Goal: Check status: Check status

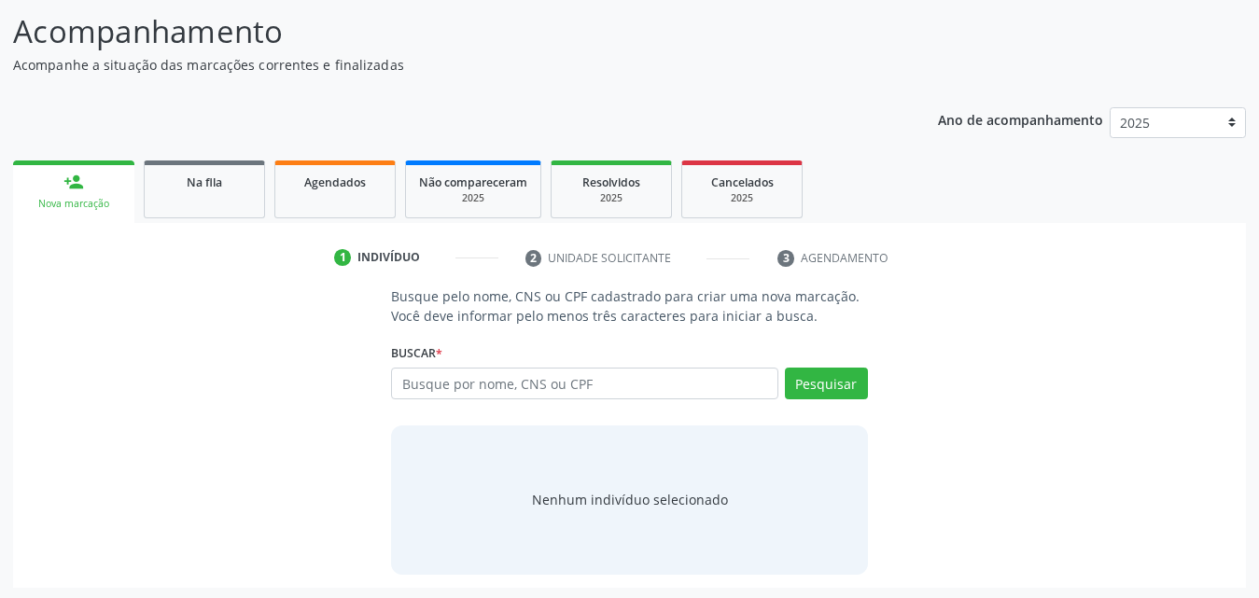
scroll to position [147, 0]
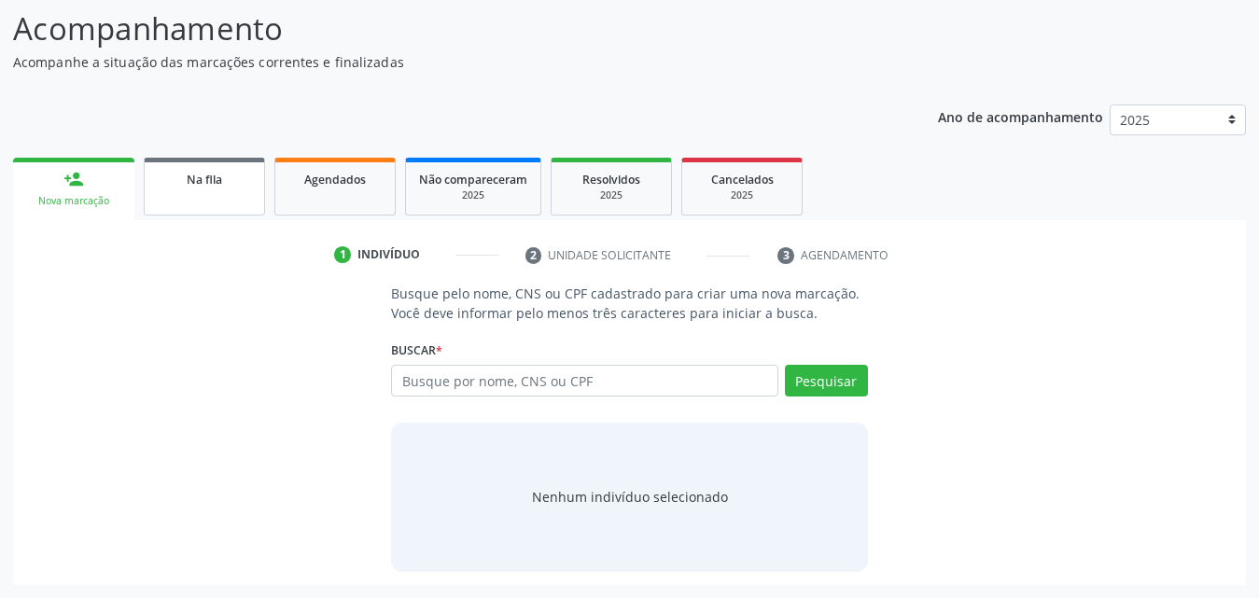
click at [219, 186] on span "Na fila" at bounding box center [204, 180] width 35 height 16
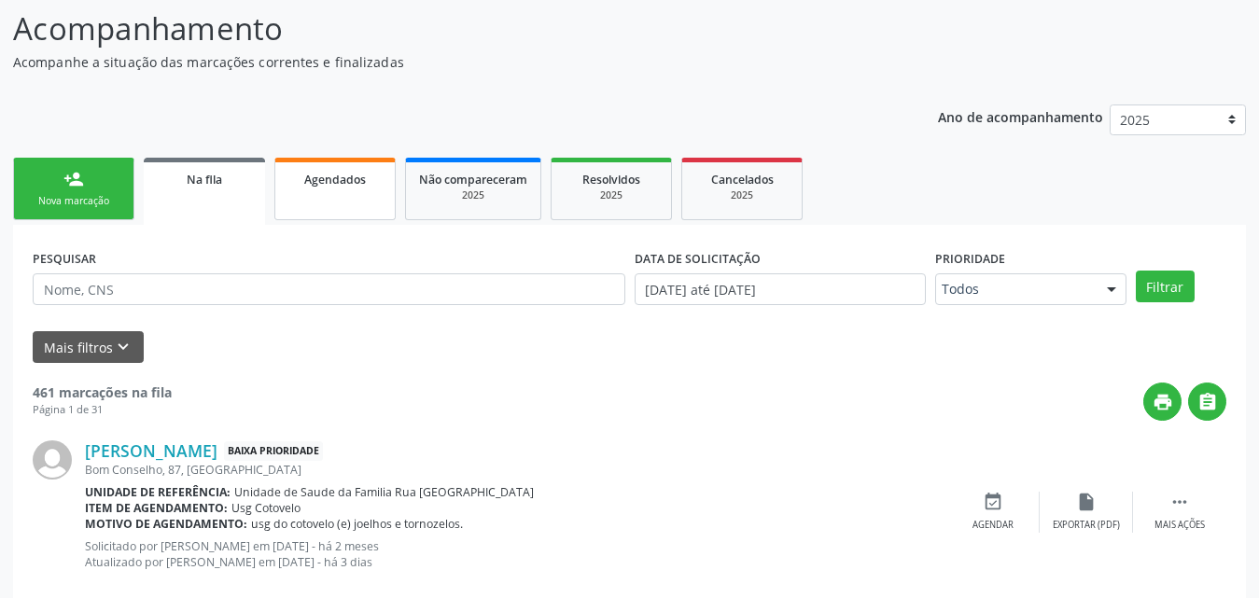
click at [327, 201] on link "Agendados" at bounding box center [334, 189] width 121 height 63
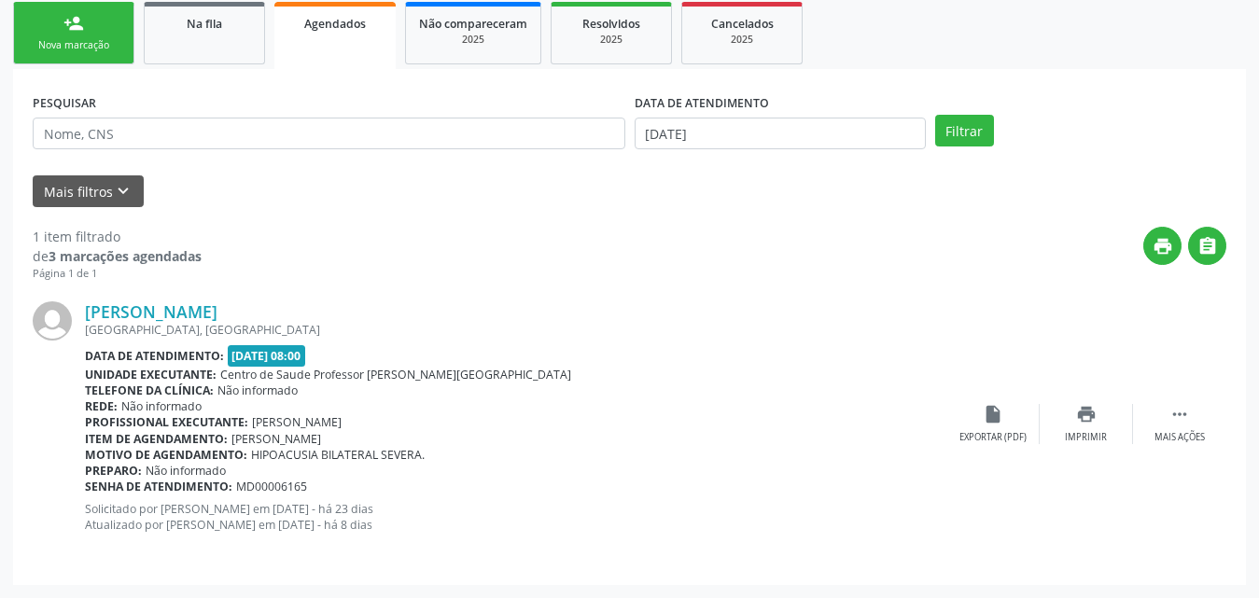
scroll to position [210, 0]
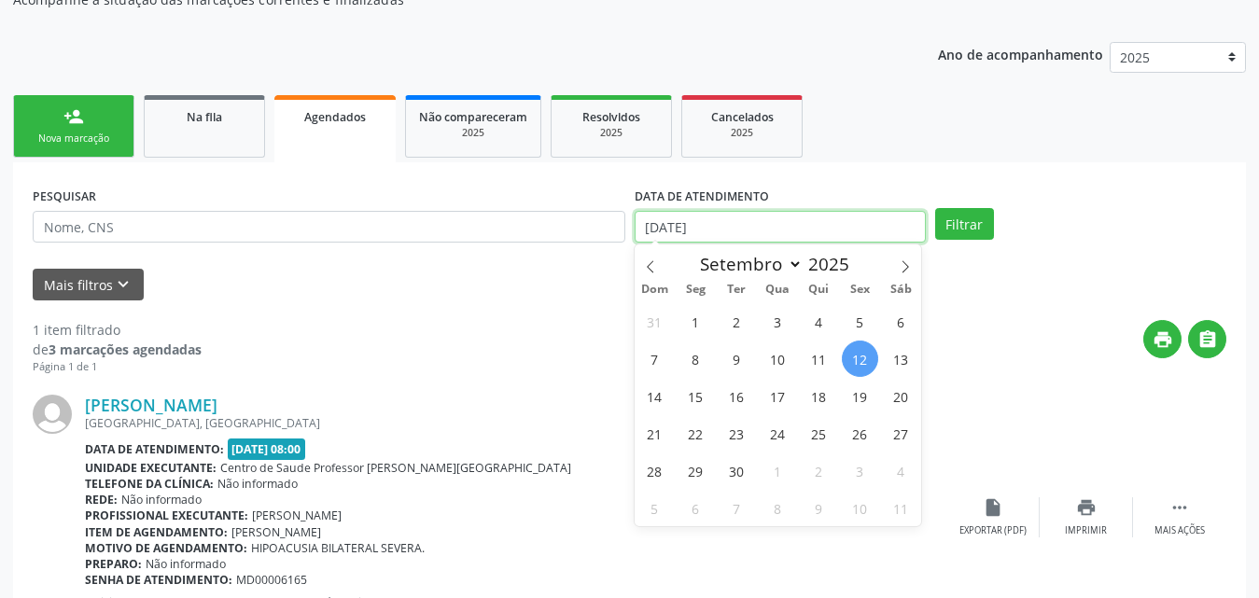
click at [790, 233] on input "[DATE]" at bounding box center [779, 227] width 291 height 32
click at [648, 263] on icon at bounding box center [650, 266] width 13 height 13
select select "7"
click at [860, 319] on span "1" at bounding box center [860, 321] width 36 height 36
type input "01/08/2025"
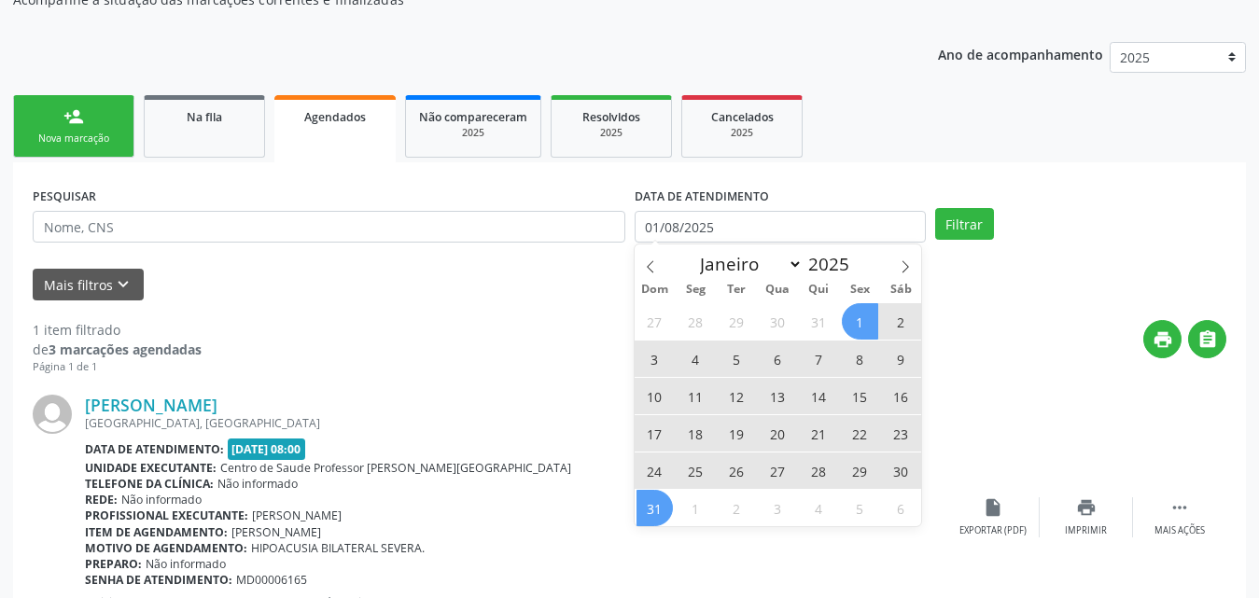
click at [669, 515] on span "31" at bounding box center [654, 508] width 36 height 36
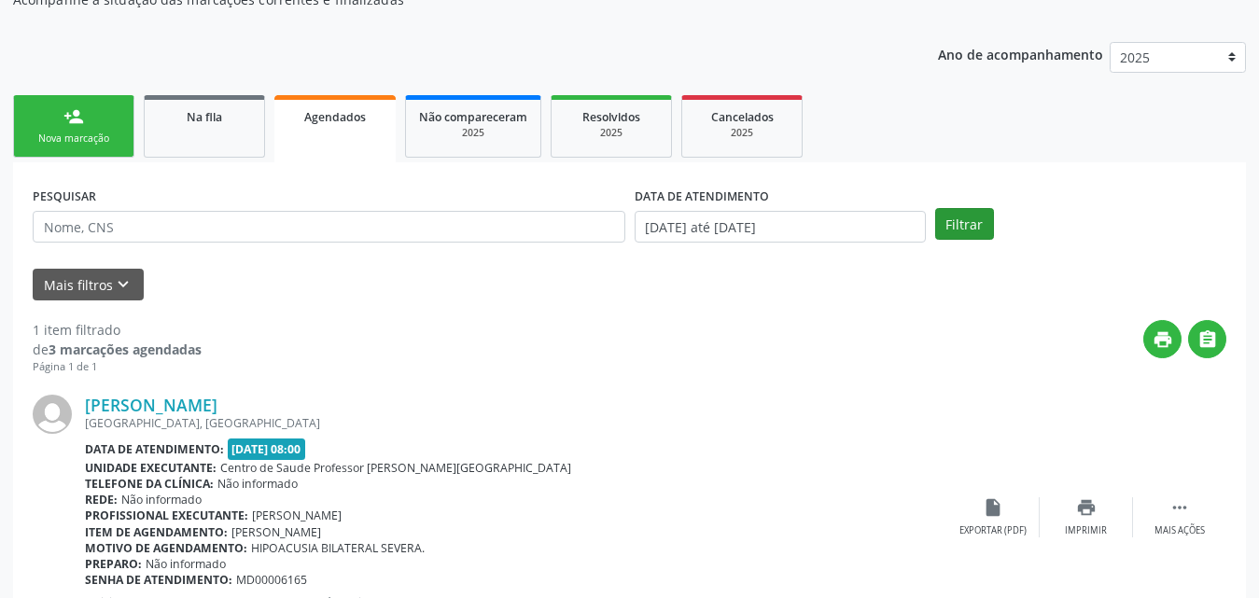
click at [962, 240] on div "PESQUISAR DATA DE ATENDIMENTO [DATE] até [DATE] Filtrar" at bounding box center [629, 218] width 1203 height 73
click at [959, 232] on button "Filtrar" at bounding box center [964, 224] width 59 height 32
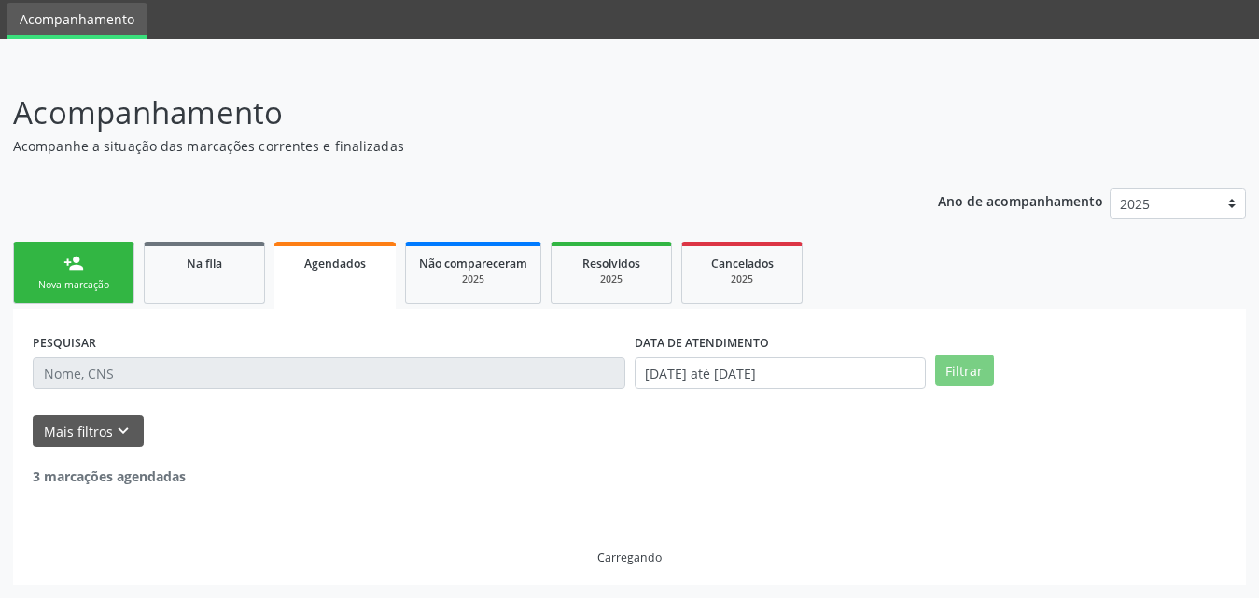
scroll to position [4, 0]
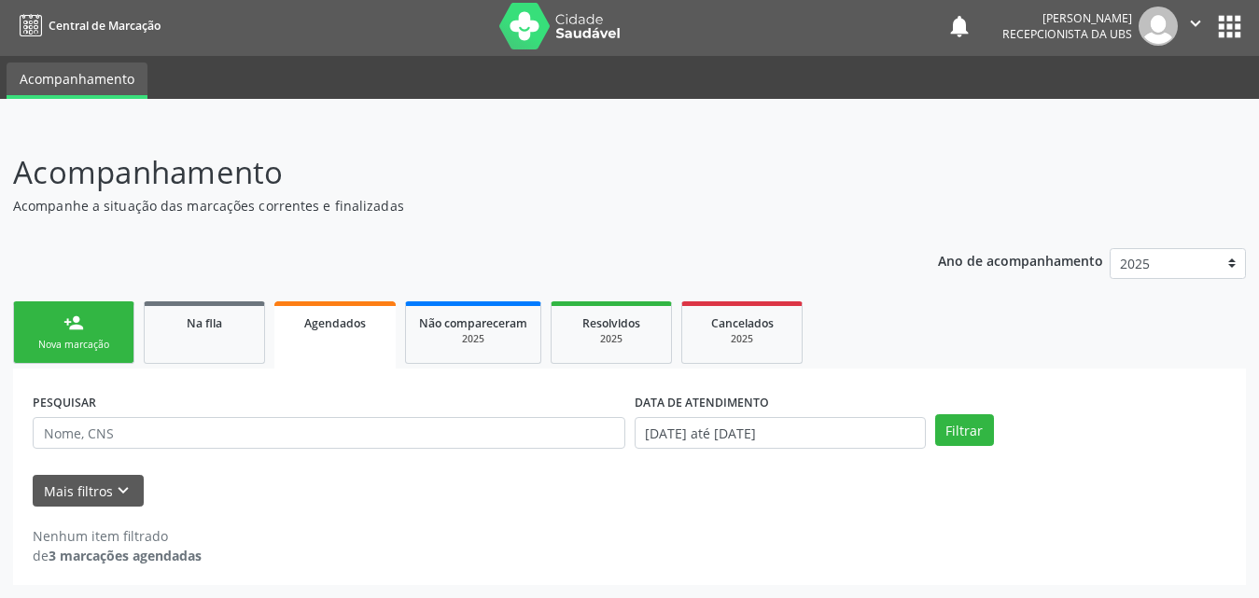
click at [757, 484] on div "Mais filtros keyboard_arrow_down" at bounding box center [629, 491] width 1203 height 33
click at [958, 436] on button "Filtrar" at bounding box center [964, 430] width 59 height 32
click at [877, 426] on input "[DATE] até [DATE]" at bounding box center [779, 433] width 291 height 32
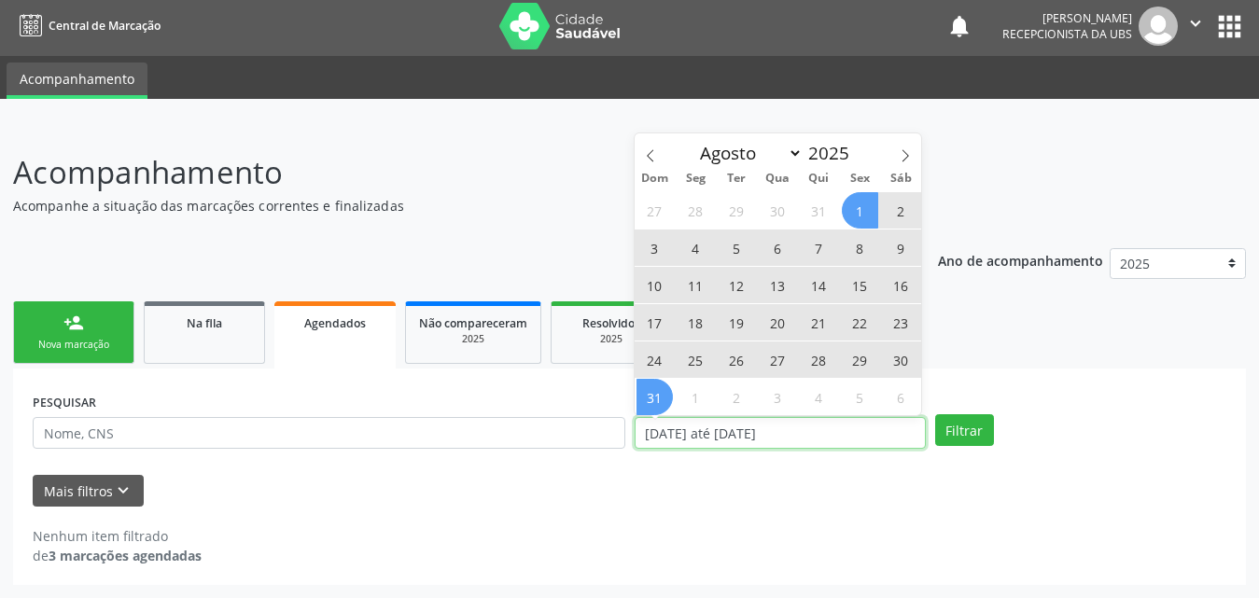
click at [877, 426] on input "[DATE] até [DATE]" at bounding box center [779, 433] width 291 height 32
click at [827, 399] on span "4" at bounding box center [818, 397] width 36 height 36
type input "04/09/2025"
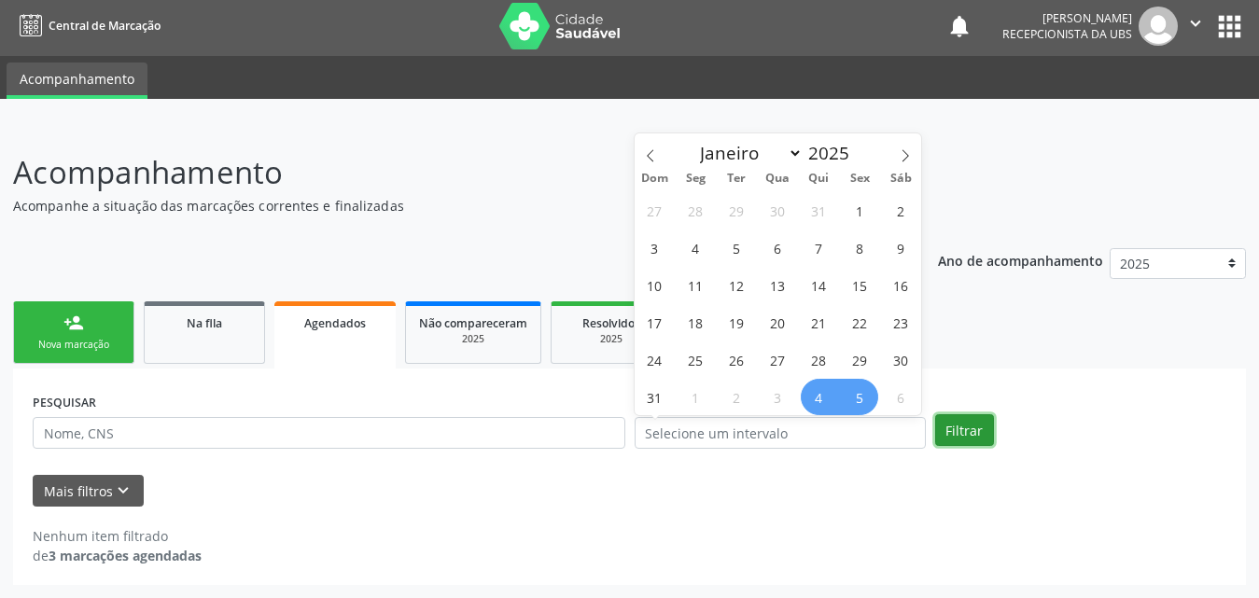
click at [949, 426] on button "Filtrar" at bounding box center [964, 430] width 59 height 32
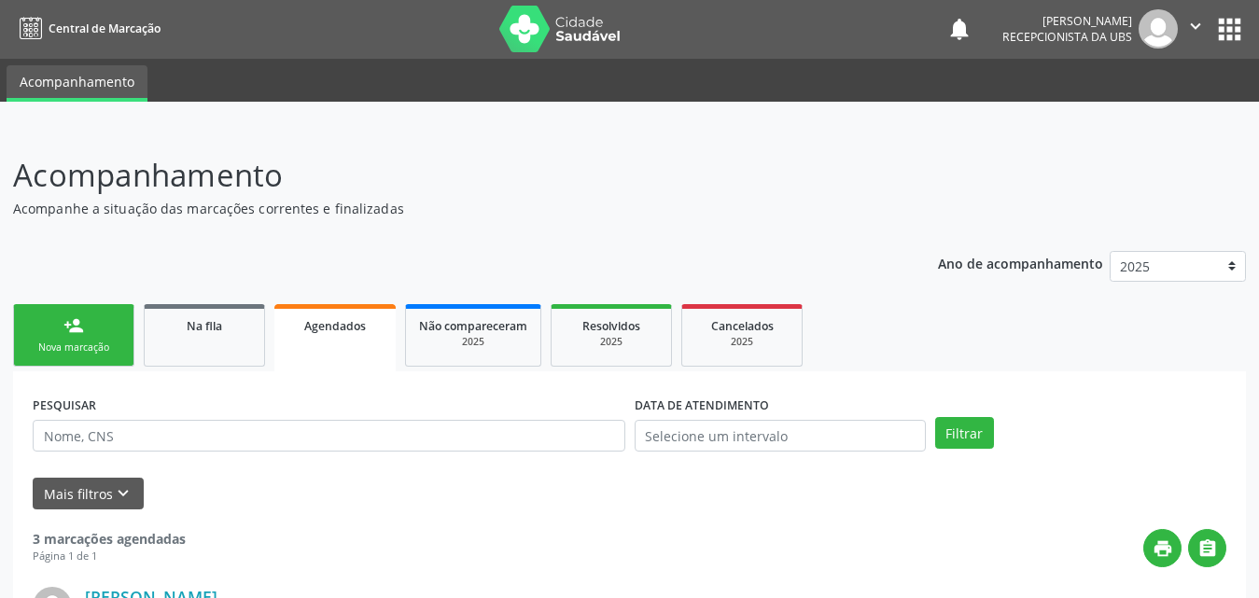
scroll to position [0, 0]
click at [213, 338] on link "Na fila" at bounding box center [204, 336] width 121 height 63
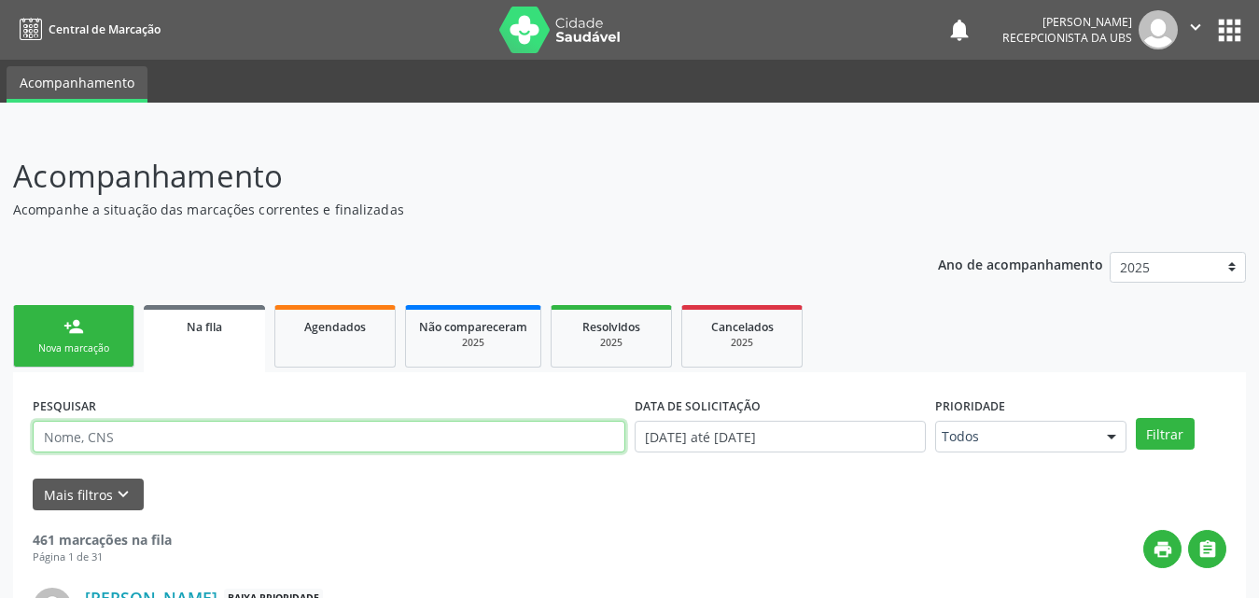
click at [365, 439] on input "text" at bounding box center [329, 437] width 592 height 32
type input "700807453461186"
click at [1135, 418] on button "Filtrar" at bounding box center [1164, 434] width 59 height 32
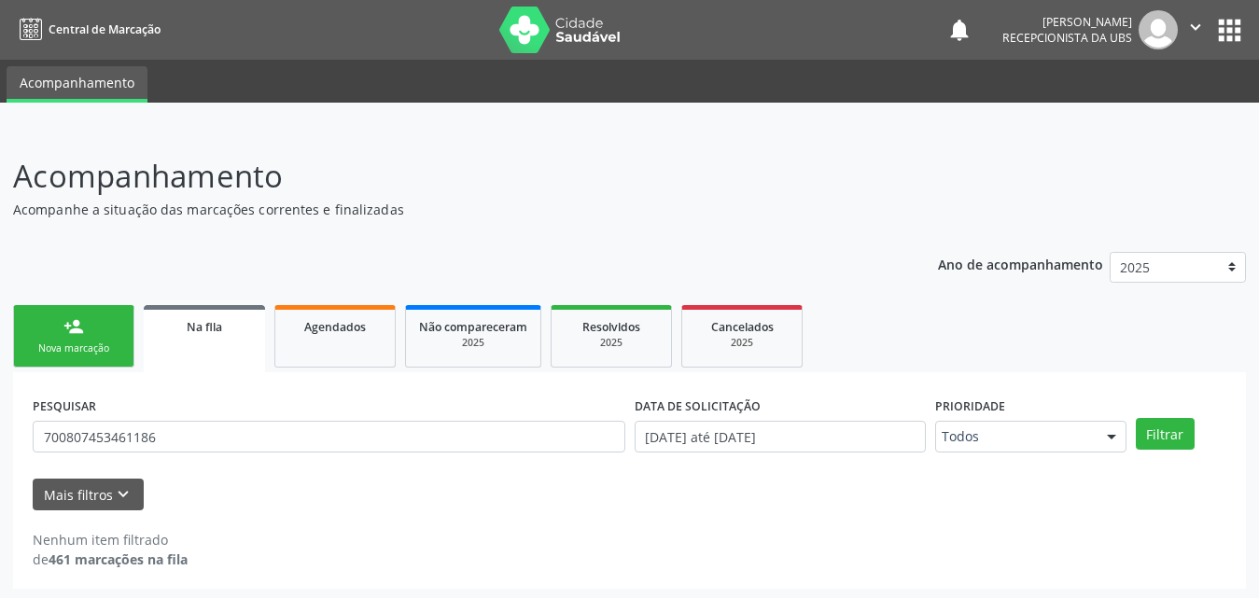
scroll to position [4, 0]
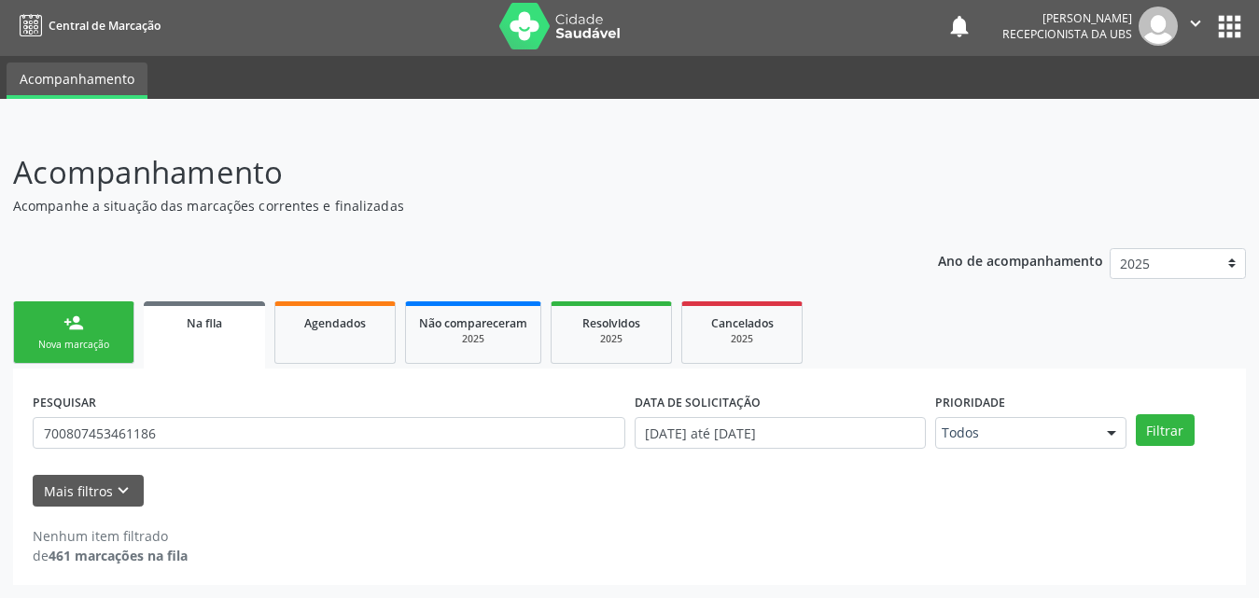
drag, startPoint x: 316, startPoint y: 329, endPoint x: 235, endPoint y: 329, distance: 81.2
click at [313, 331] on div "Agendados" at bounding box center [334, 323] width 93 height 20
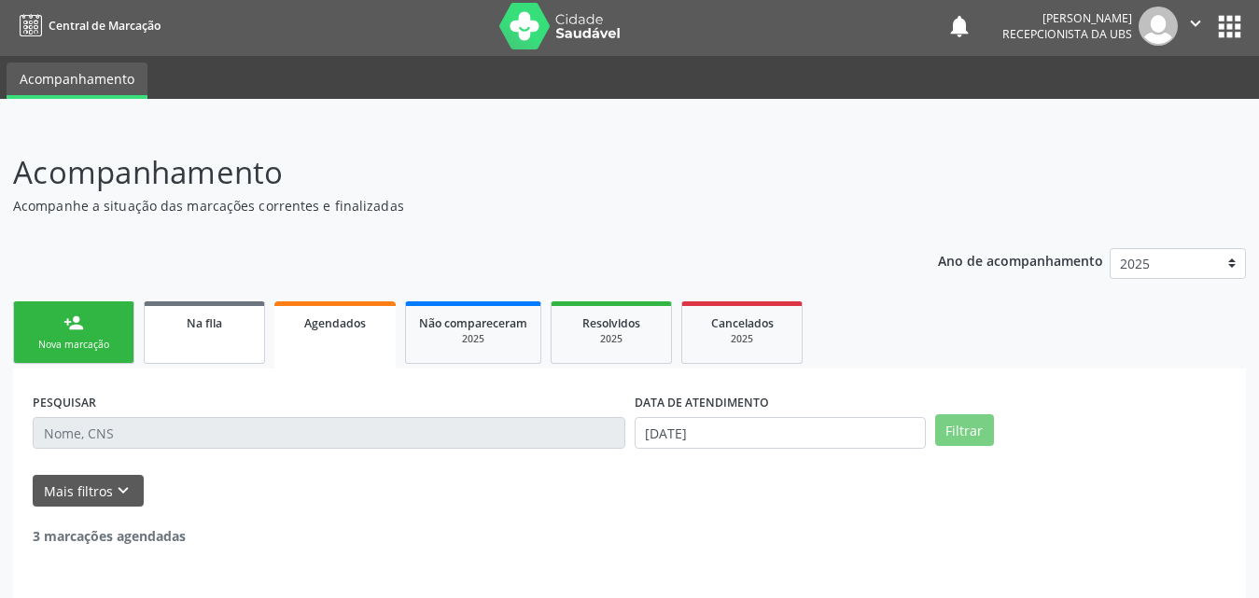
click at [231, 327] on div "Na fila" at bounding box center [204, 323] width 93 height 20
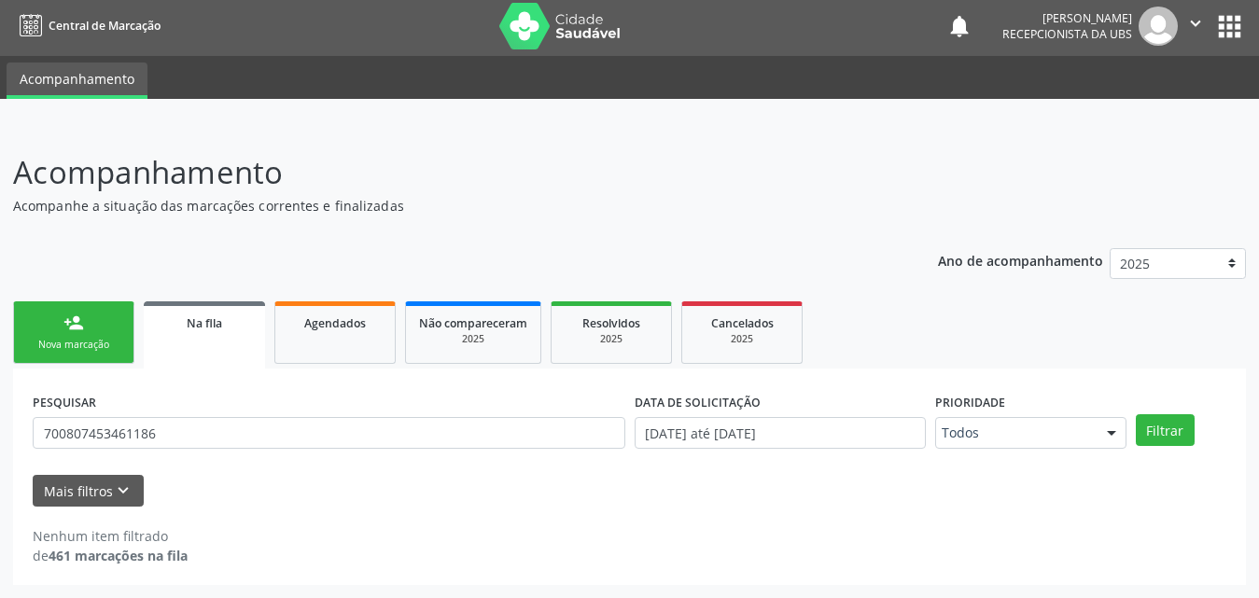
click at [231, 327] on div "Na fila" at bounding box center [204, 323] width 95 height 20
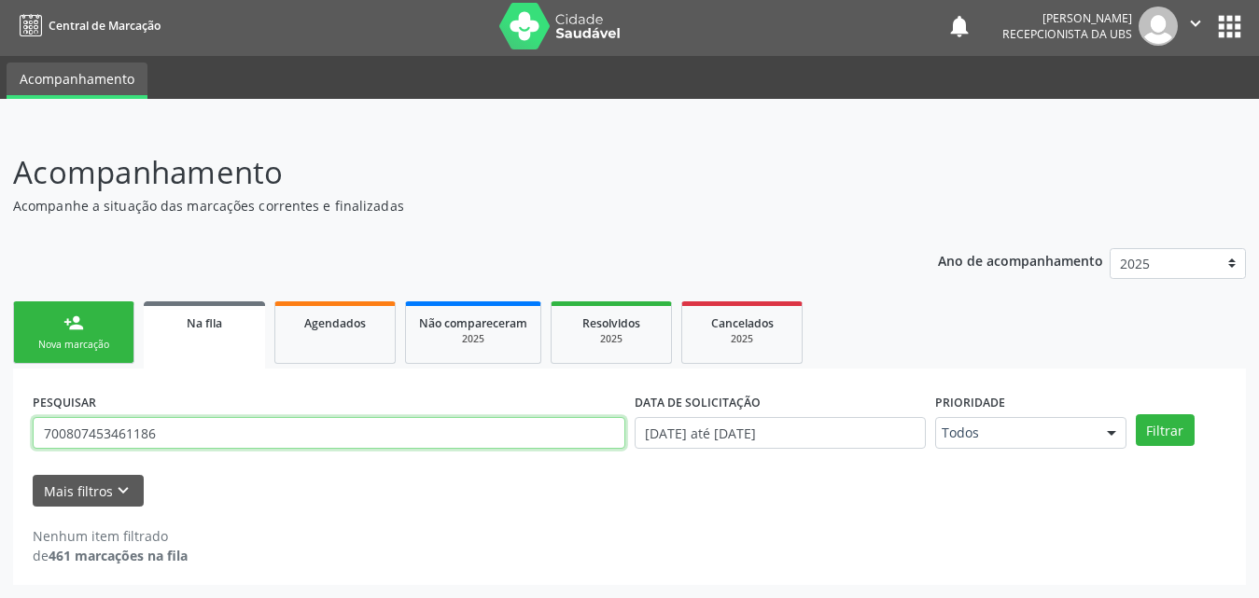
click at [274, 434] on input "700807453461186" at bounding box center [329, 433] width 592 height 32
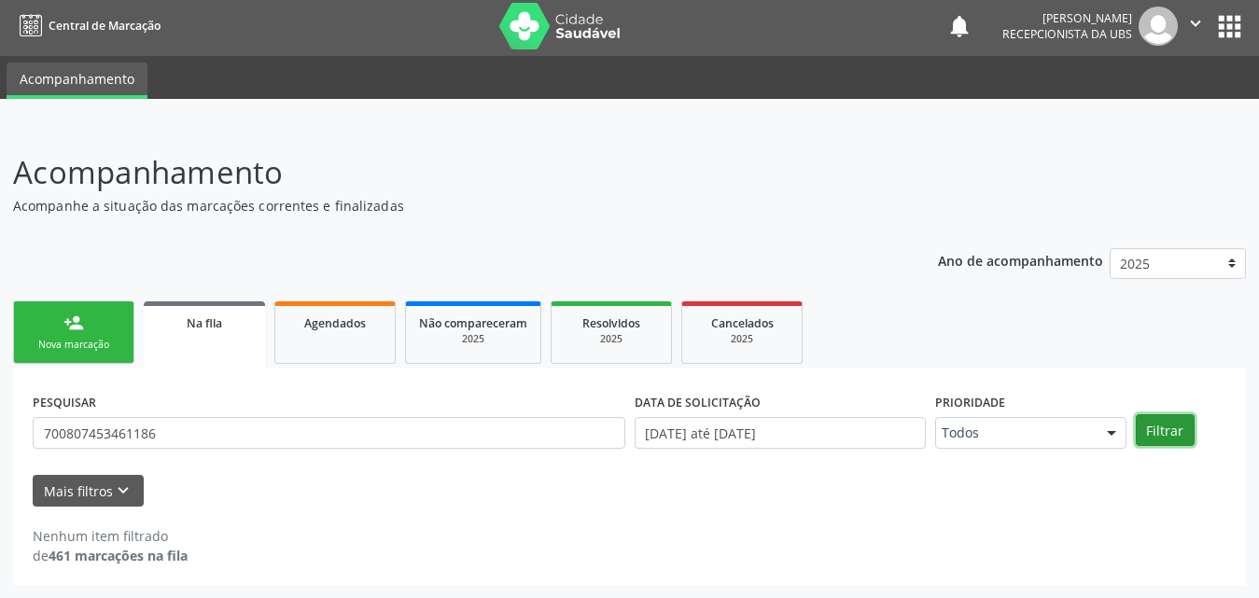
click at [1170, 439] on button "Filtrar" at bounding box center [1164, 430] width 59 height 32
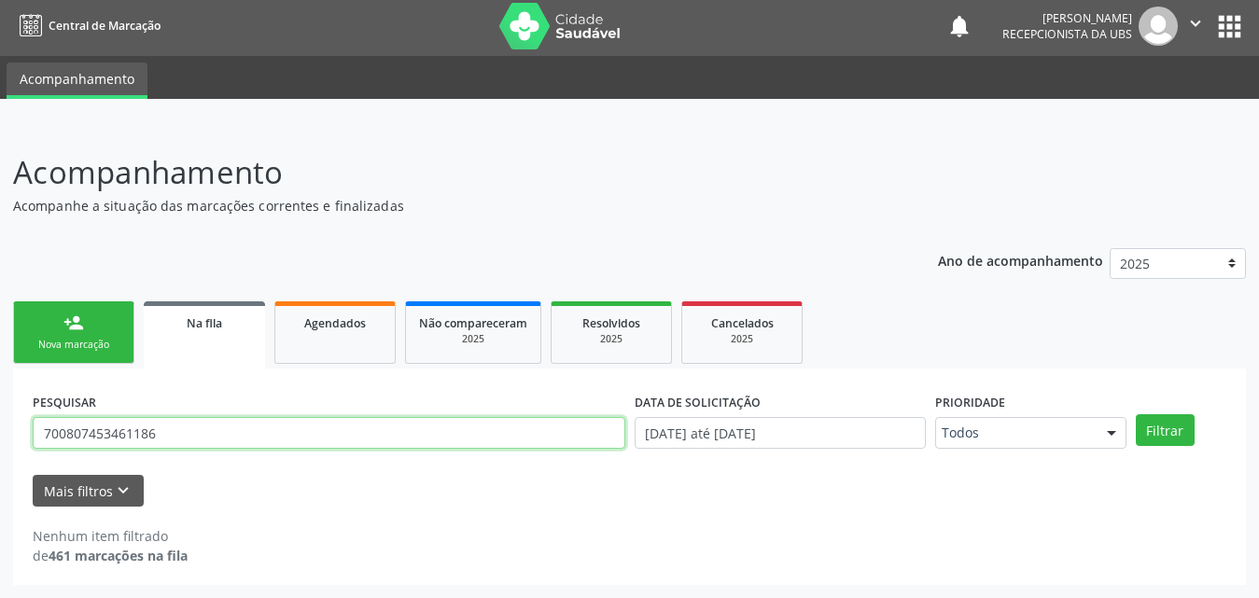
click at [195, 435] on input "700807453461186" at bounding box center [329, 433] width 592 height 32
type input "700807453461186"
click at [1135, 414] on button "Filtrar" at bounding box center [1164, 430] width 59 height 32
click at [202, 432] on input "700807453461186" at bounding box center [329, 433] width 592 height 32
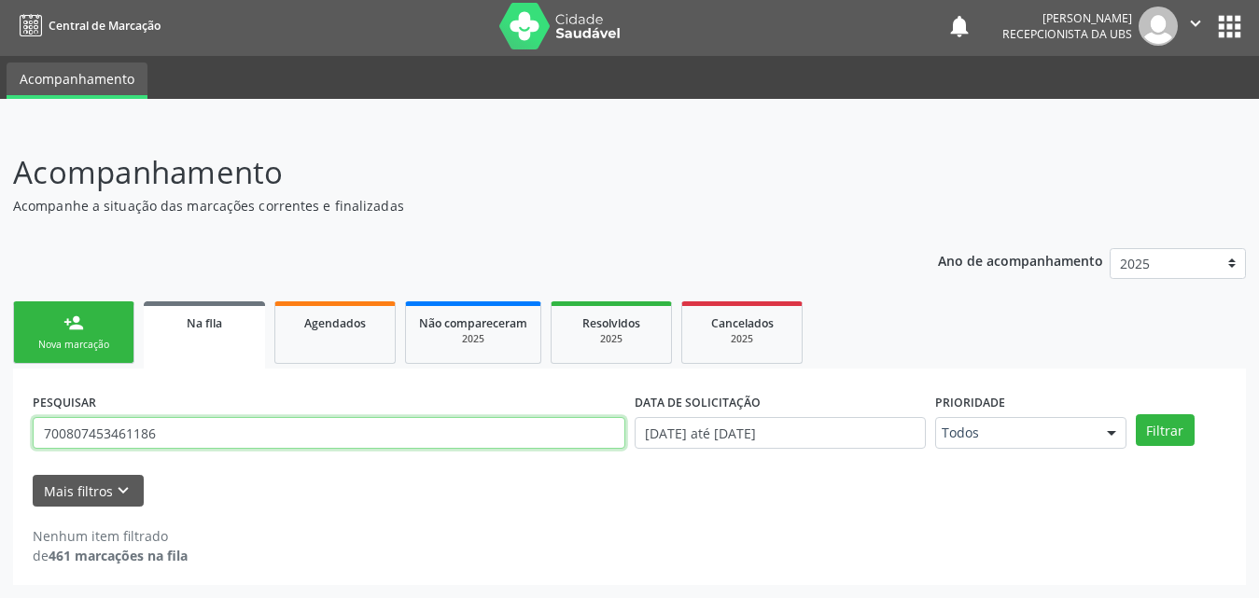
click at [202, 432] on input "700807453461186" at bounding box center [329, 433] width 592 height 32
